Goal: Transaction & Acquisition: Purchase product/service

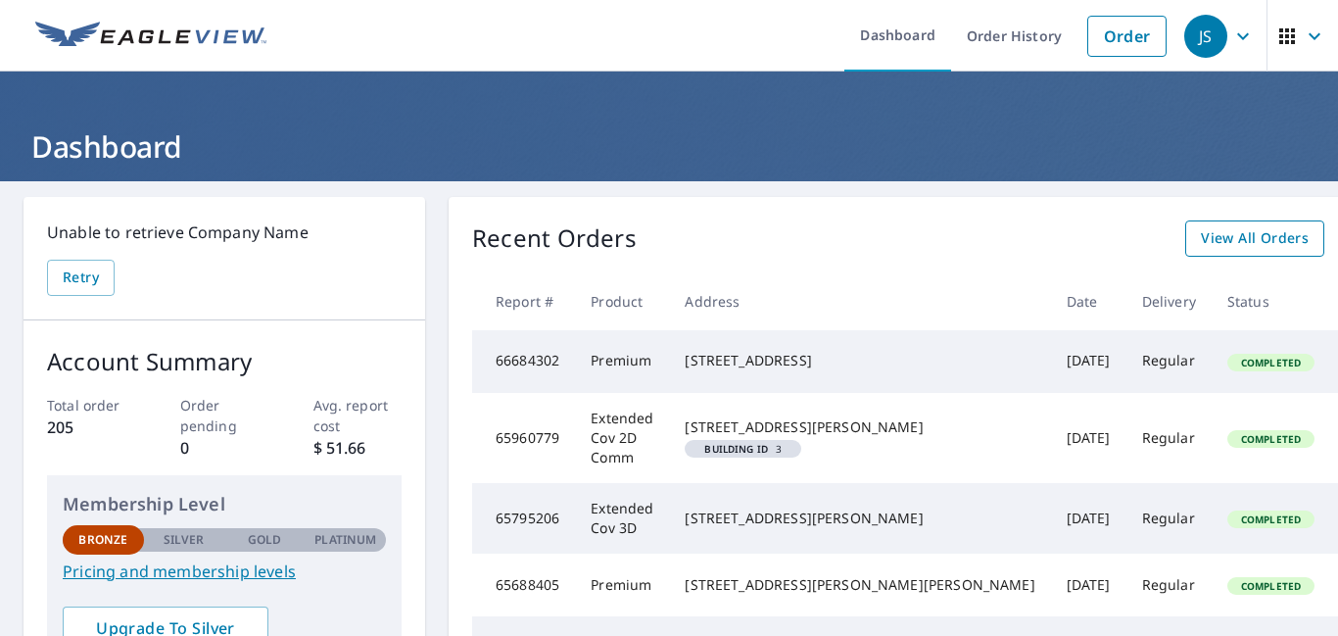
click at [1186, 253] on link "View All Orders" at bounding box center [1255, 238] width 139 height 36
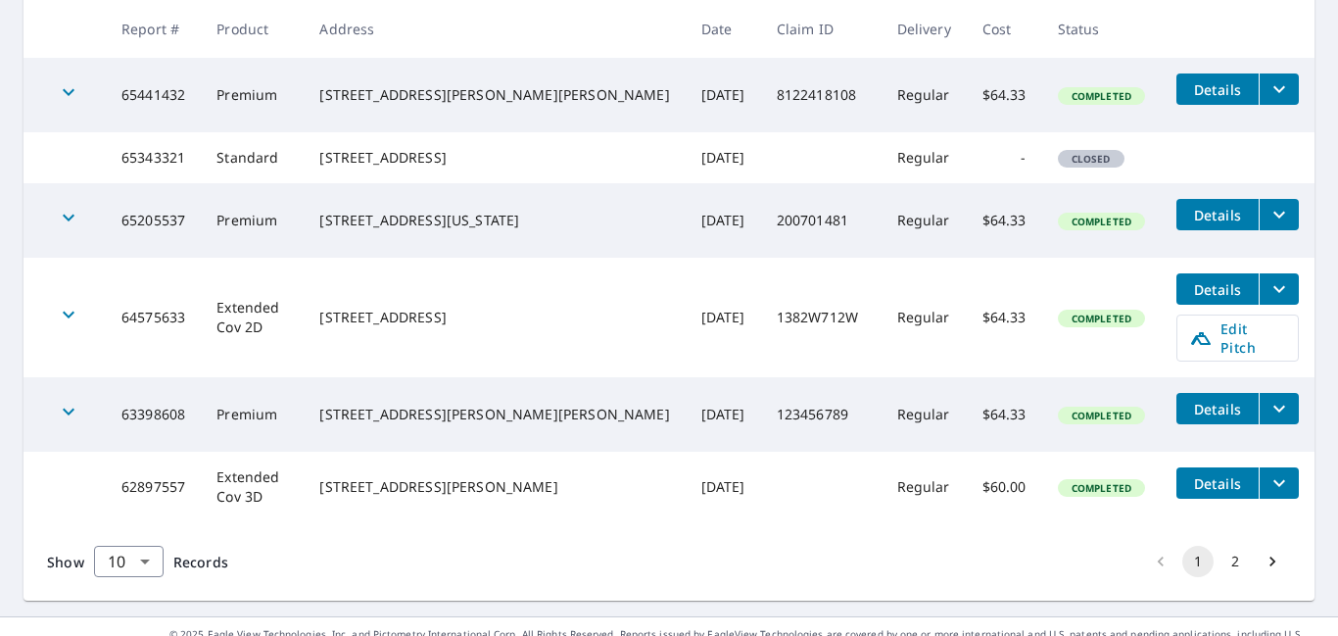
scroll to position [726, 0]
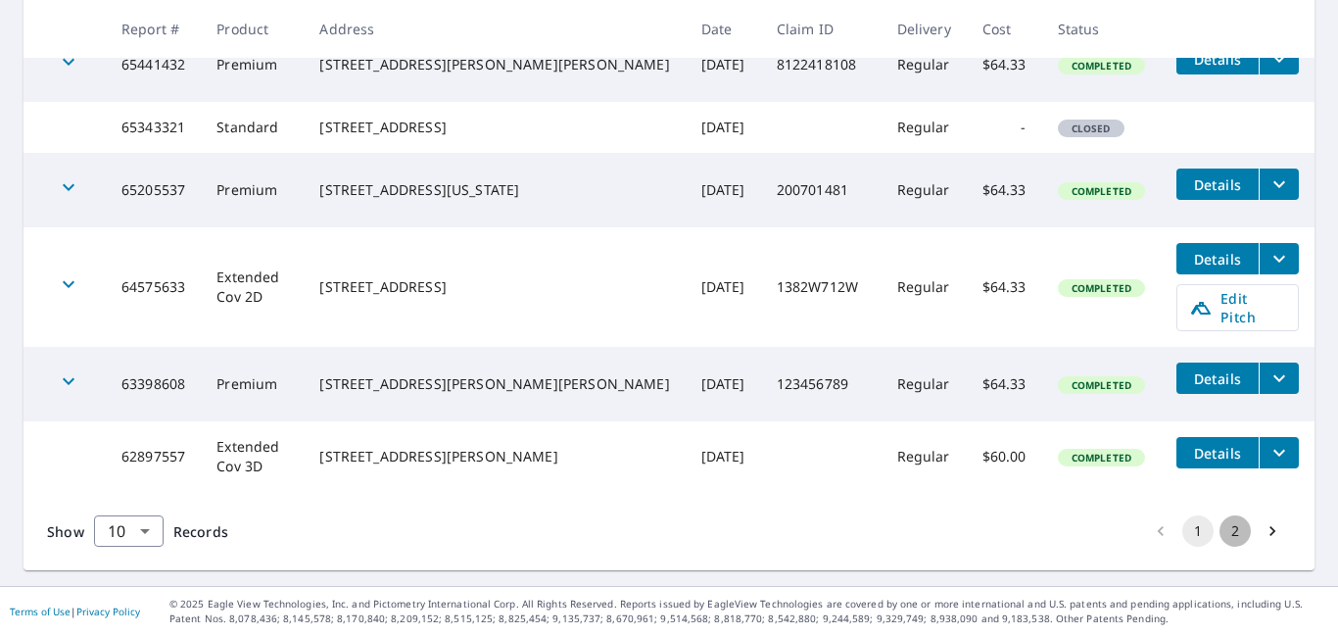
click at [1239, 529] on button "2" at bounding box center [1235, 530] width 31 height 31
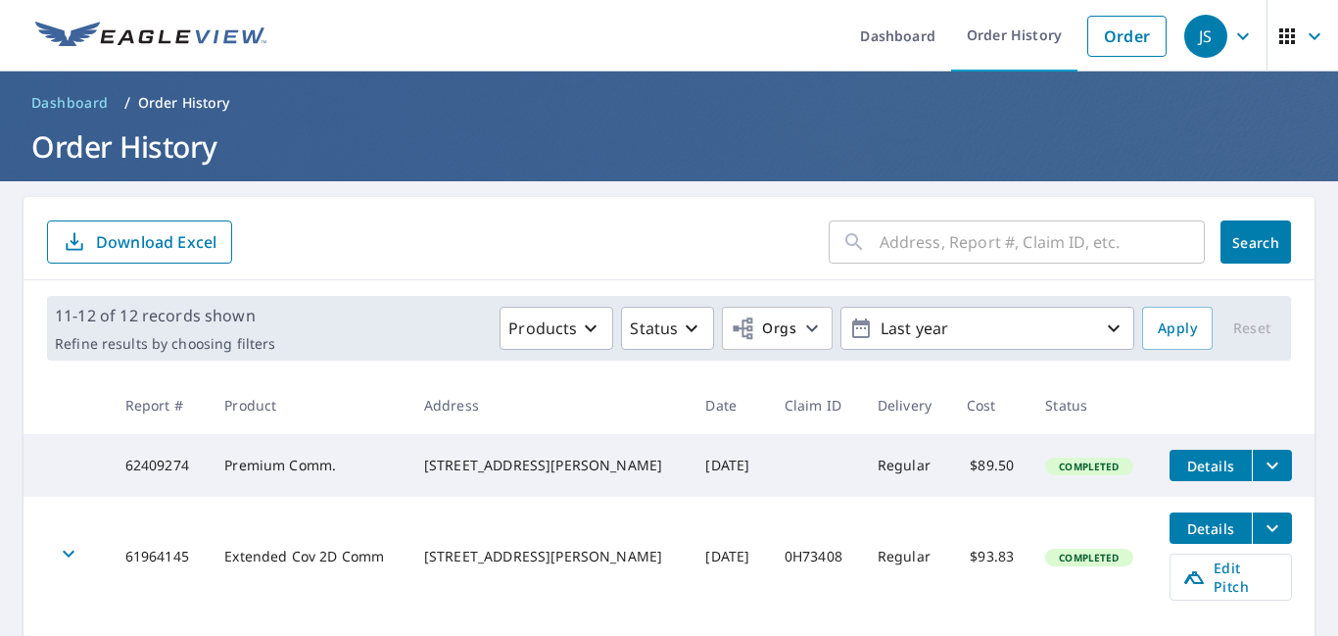
click at [923, 235] on input "text" at bounding box center [1042, 242] width 325 height 55
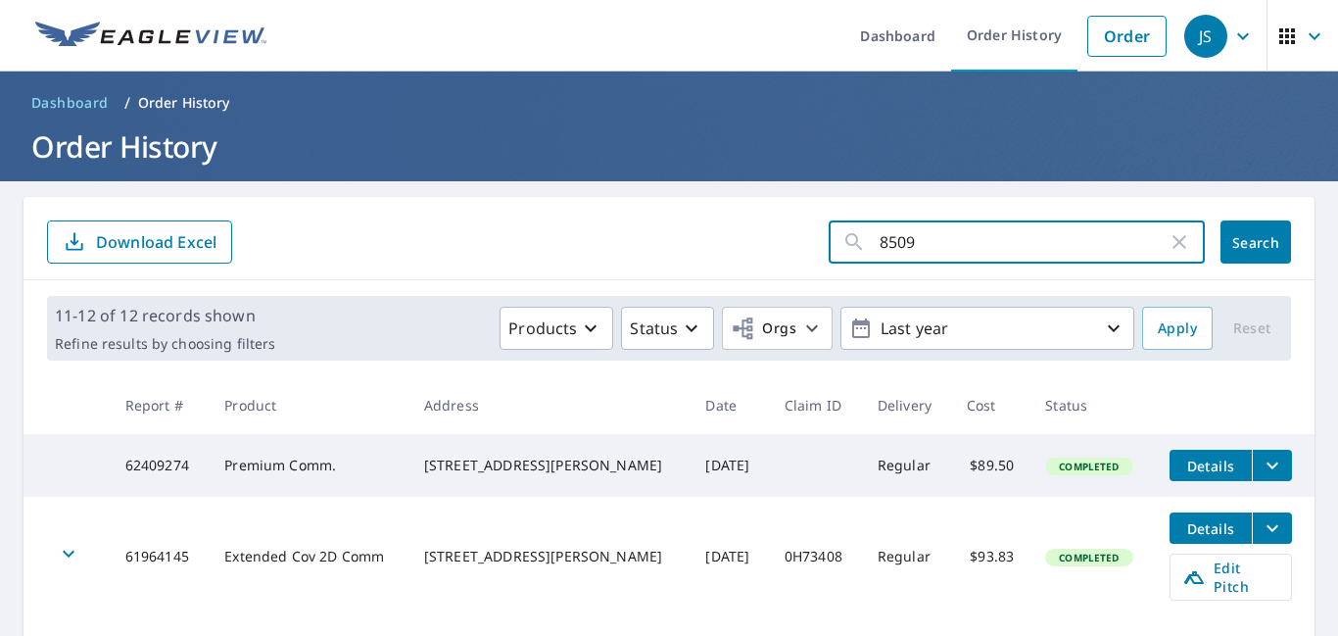
type input "8509"
click at [1108, 46] on link "Order" at bounding box center [1127, 36] width 79 height 41
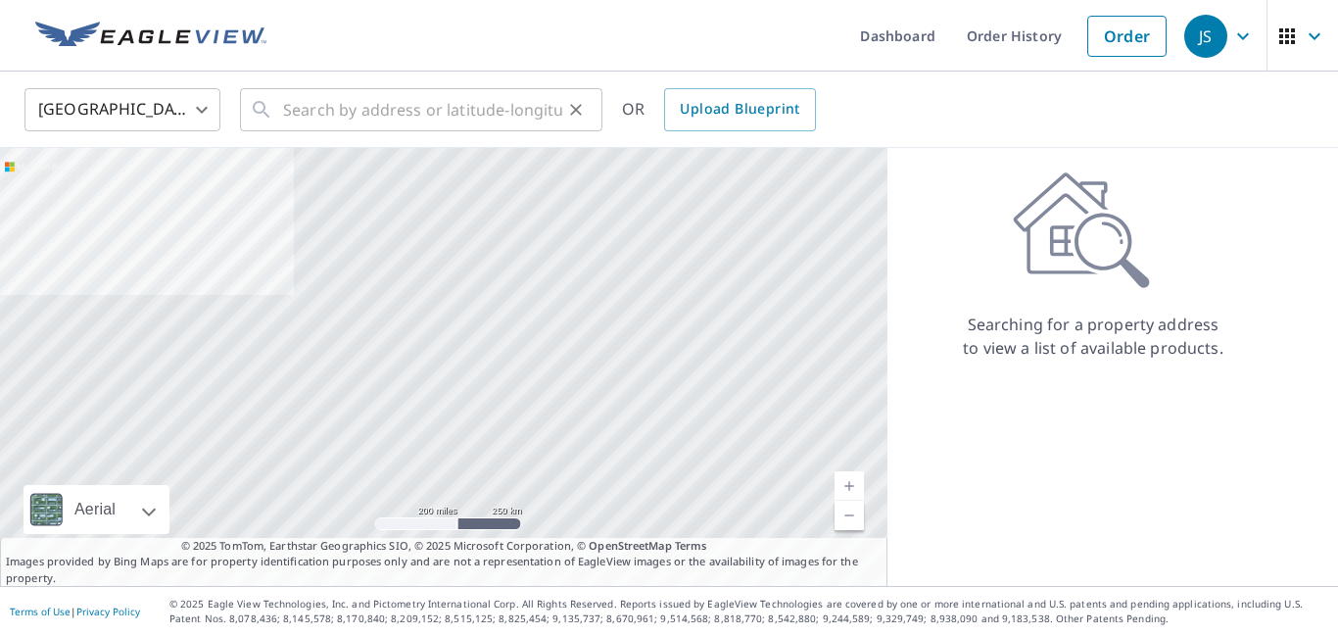
click at [346, 112] on input "text" at bounding box center [422, 109] width 279 height 55
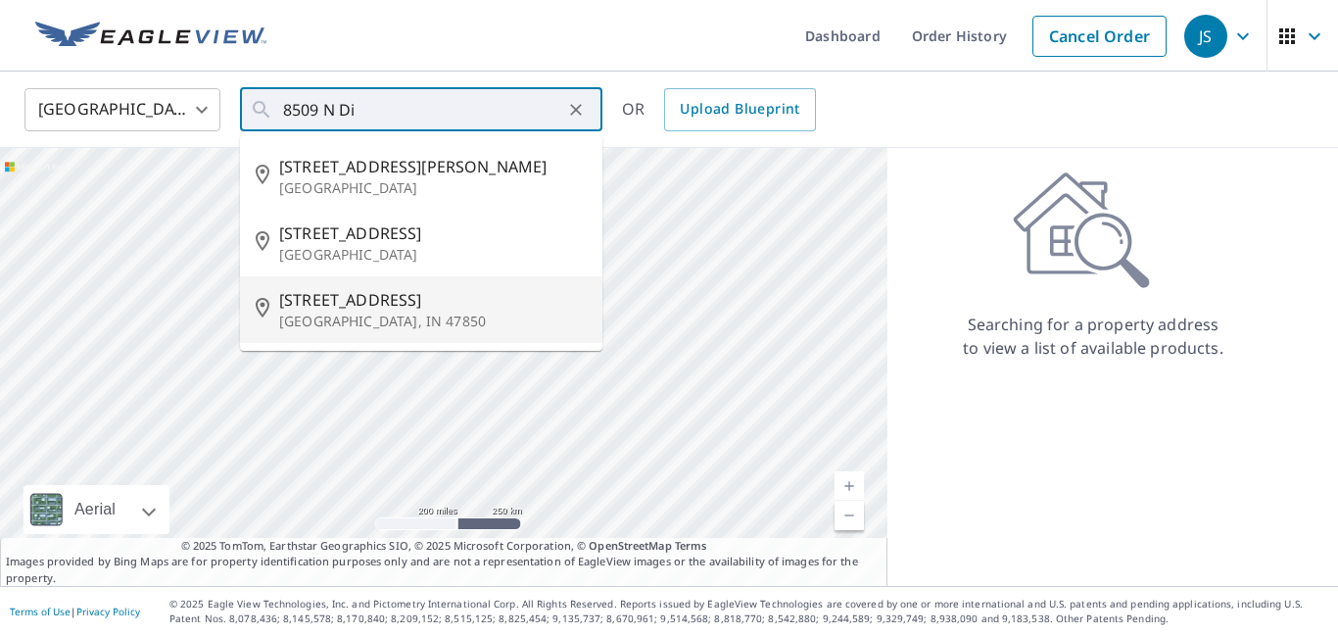
click at [350, 316] on p "[GEOGRAPHIC_DATA], IN 47850" at bounding box center [433, 322] width 308 height 20
type input "[STREET_ADDRESS]"
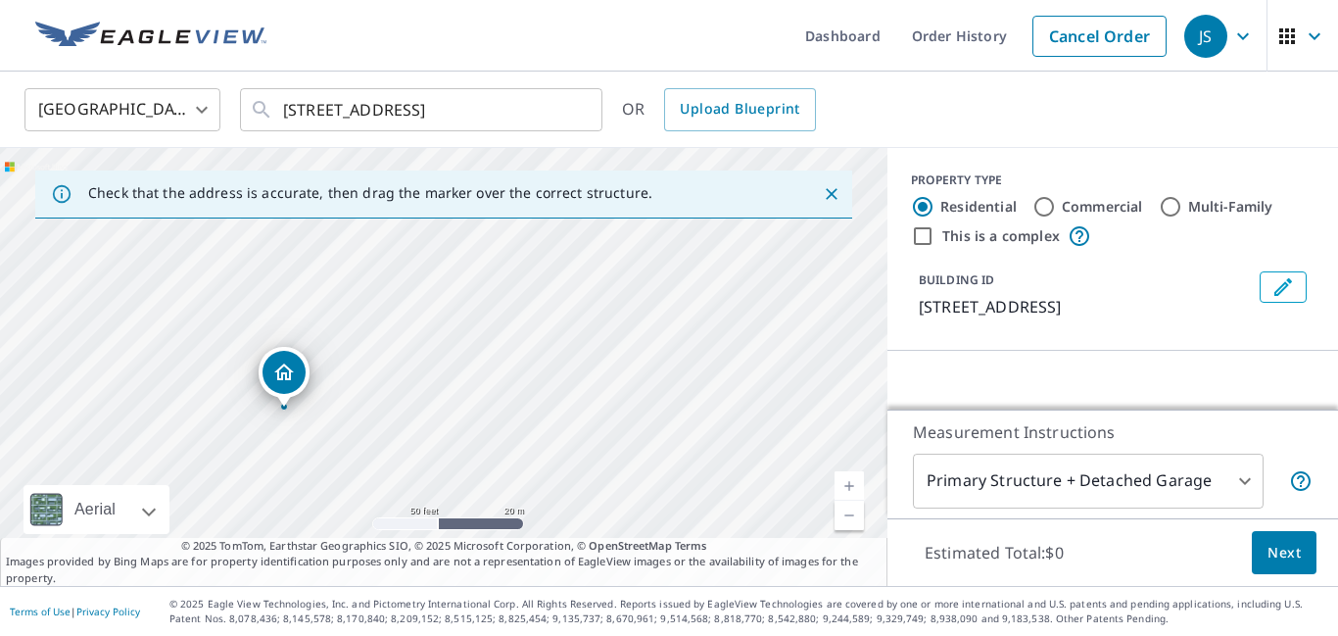
drag, startPoint x: 275, startPoint y: 422, endPoint x: 433, endPoint y: 388, distance: 161.4
click at [433, 388] on div "[STREET_ADDRESS]" at bounding box center [444, 367] width 888 height 438
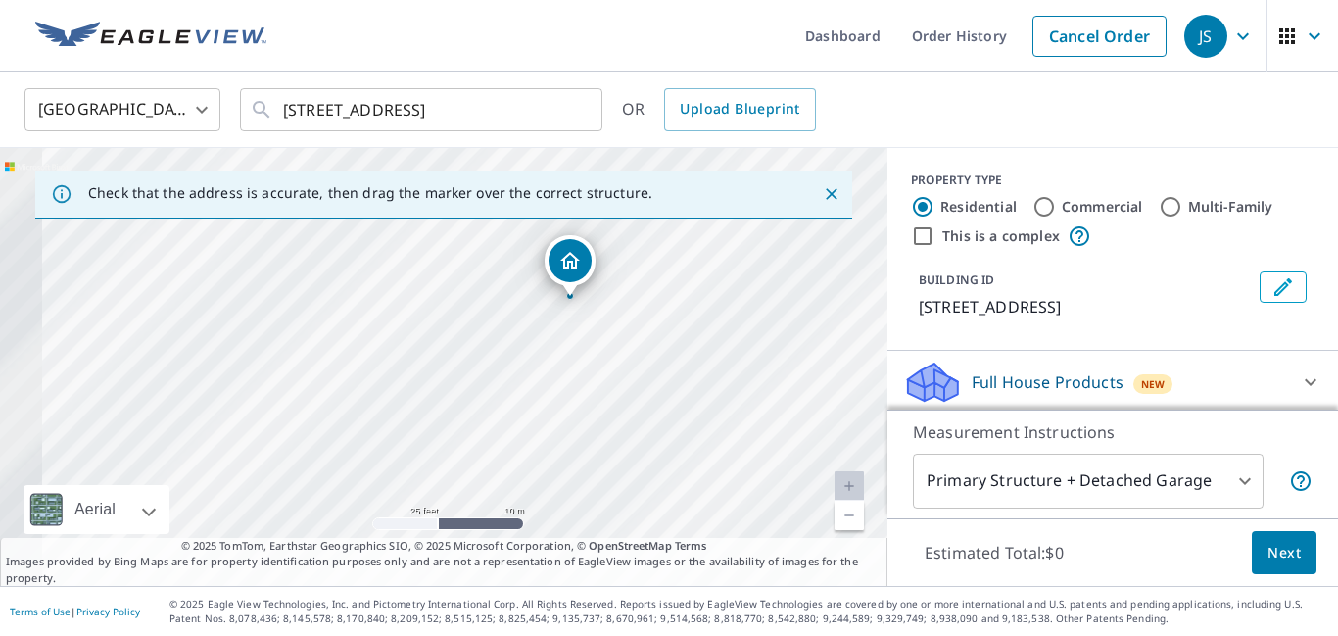
drag, startPoint x: 424, startPoint y: 345, endPoint x: 449, endPoint y: 322, distance: 33.3
click at [449, 322] on div "[STREET_ADDRESS]" at bounding box center [444, 367] width 888 height 438
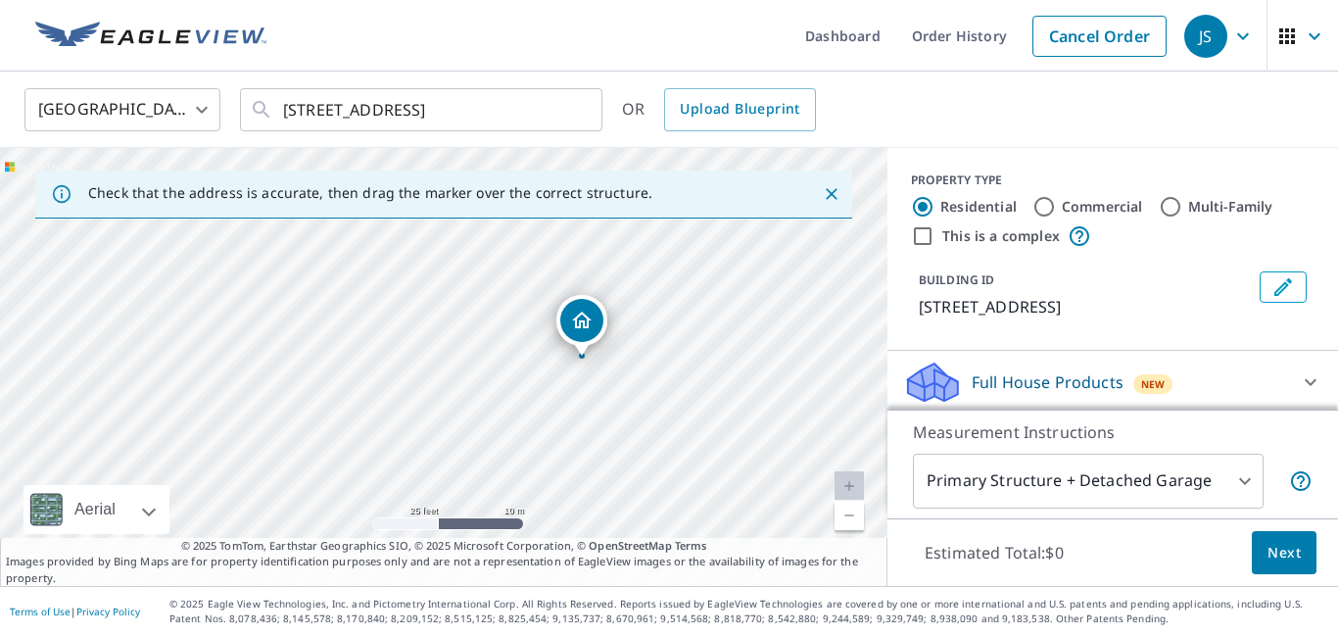
drag, startPoint x: 537, startPoint y: 294, endPoint x: 540, endPoint y: 360, distance: 65.7
click at [540, 360] on div "[STREET_ADDRESS]" at bounding box center [444, 367] width 888 height 438
drag, startPoint x: 662, startPoint y: 326, endPoint x: 627, endPoint y: 408, distance: 88.6
click at [627, 408] on div "[STREET_ADDRESS]" at bounding box center [444, 367] width 888 height 438
click at [341, 370] on div "[STREET_ADDRESS]" at bounding box center [444, 367] width 888 height 438
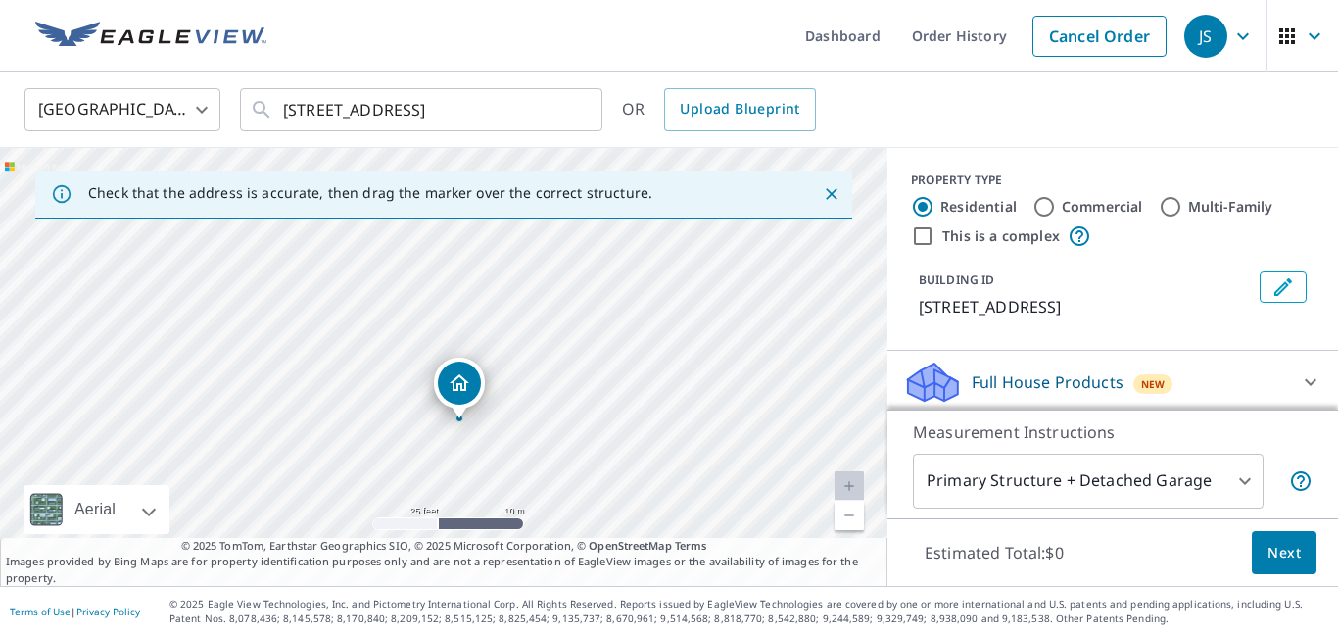
click at [334, 362] on div "[STREET_ADDRESS]" at bounding box center [444, 367] width 888 height 438
